Goal: Information Seeking & Learning: Learn about a topic

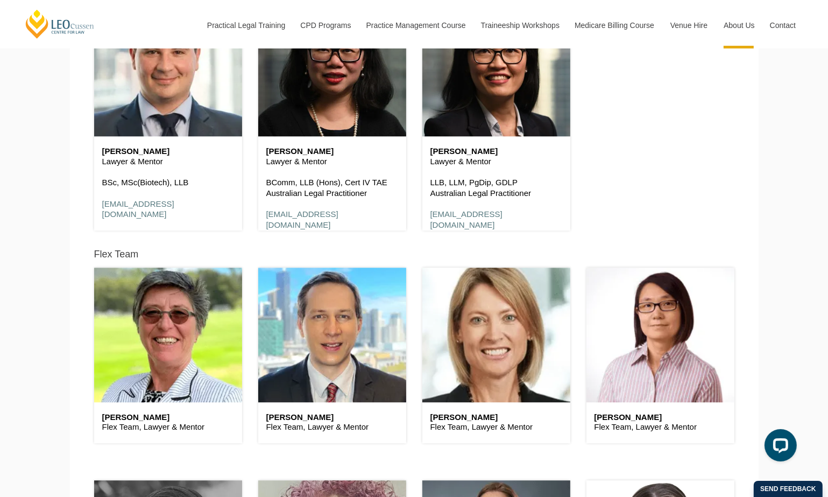
scroll to position [2582, 0]
drag, startPoint x: 164, startPoint y: 162, endPoint x: 93, endPoint y: 156, distance: 71.3
click at [93, 156] on div "Stacy Mallis Lawyer & Mentor BSc, MSc(Biotech), LLB smallis@leocussen.edu.au" at bounding box center [168, 110] width 164 height 266
copy div "Stacy Mallis Lawyer & Mentor"
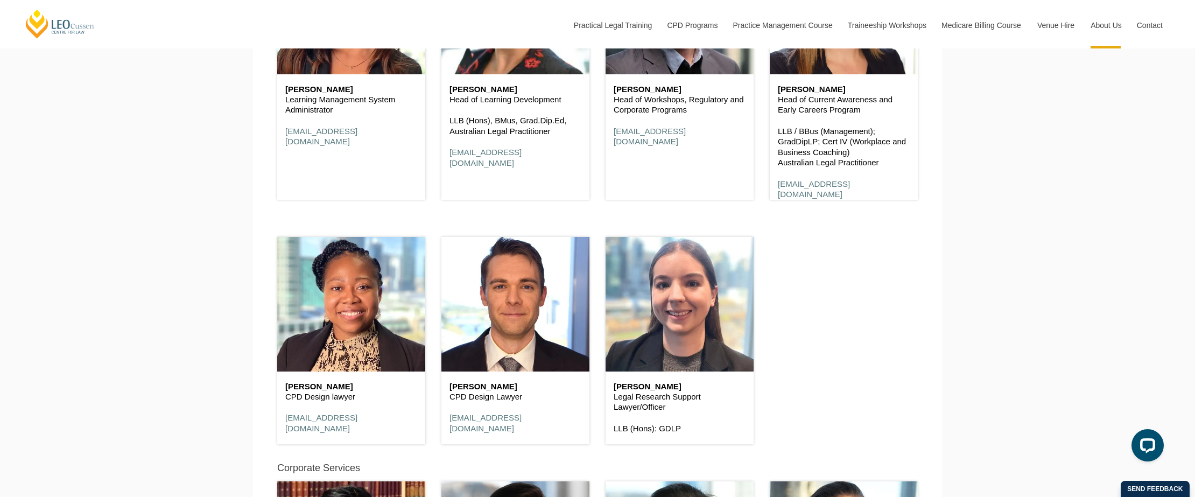
scroll to position [5570, 0]
drag, startPoint x: 526, startPoint y: 97, endPoint x: 435, endPoint y: 92, distance: 91.6
click at [435, 92] on div "Angela Panuccio-Gray Head of Learning Development LLB (Hons), BMus, Grad.Dip.Ed…" at bounding box center [515, 64] width 164 height 297
copy div "Angela Panuccio-Gray Head of Learning Development"
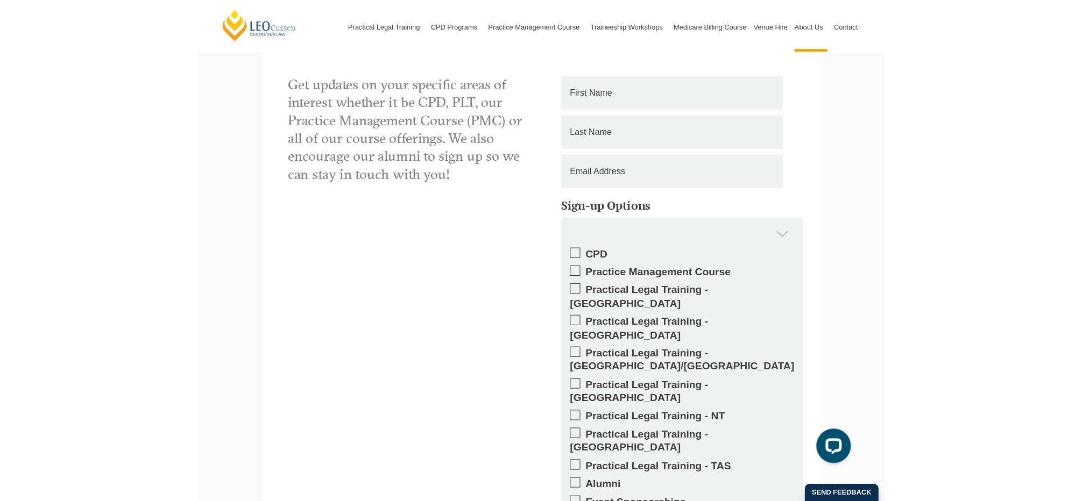
scroll to position [7209, 0]
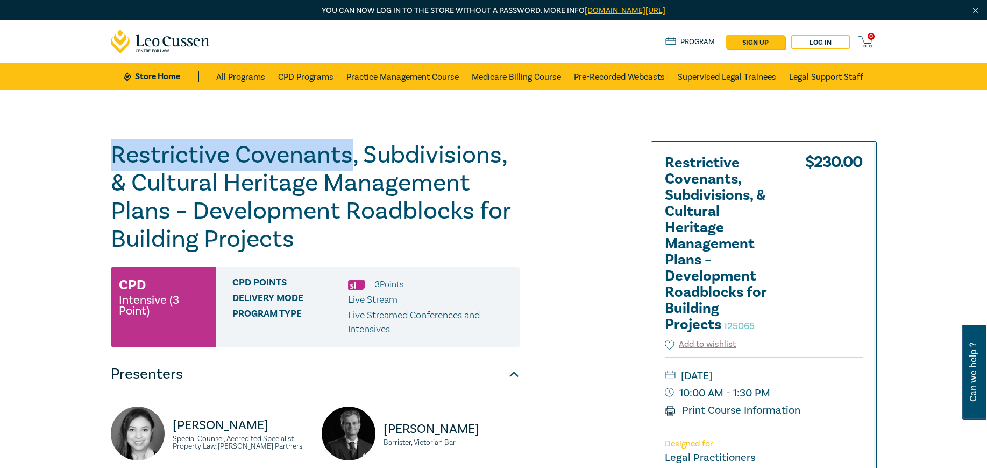
drag, startPoint x: 347, startPoint y: 152, endPoint x: 103, endPoint y: 146, distance: 243.3
click at [103, 146] on div "Restrictive Covenants, Subdivisions, & Cultural Heritage Management Plans – Dev…" at bounding box center [493, 410] width 987 height 640
copy h1 "Restrictive Covenants"
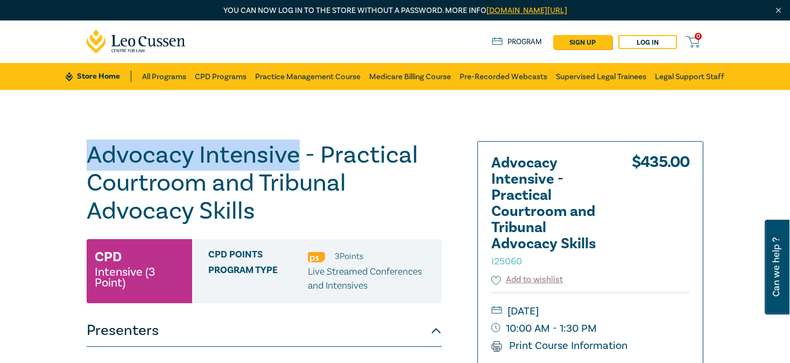
drag, startPoint x: 172, startPoint y: 154, endPoint x: -13, endPoint y: 154, distance: 185.1
copy h1 "Advocacy Intensive"
click at [165, 158] on h1 "Advocacy Intensive - Practical Courtroom and Tribunal Advocacy Skills I25060" at bounding box center [264, 183] width 355 height 84
drag, startPoint x: 227, startPoint y: 157, endPoint x: -93, endPoint y: 147, distance: 320.3
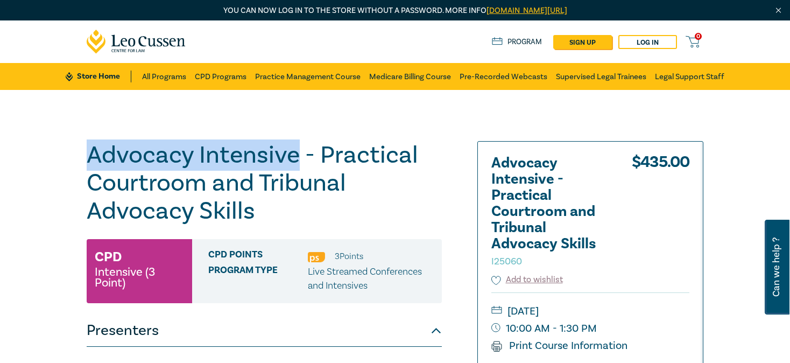
copy h1 "Advocacy Intensive"
